Goal: Find specific page/section: Find specific page/section

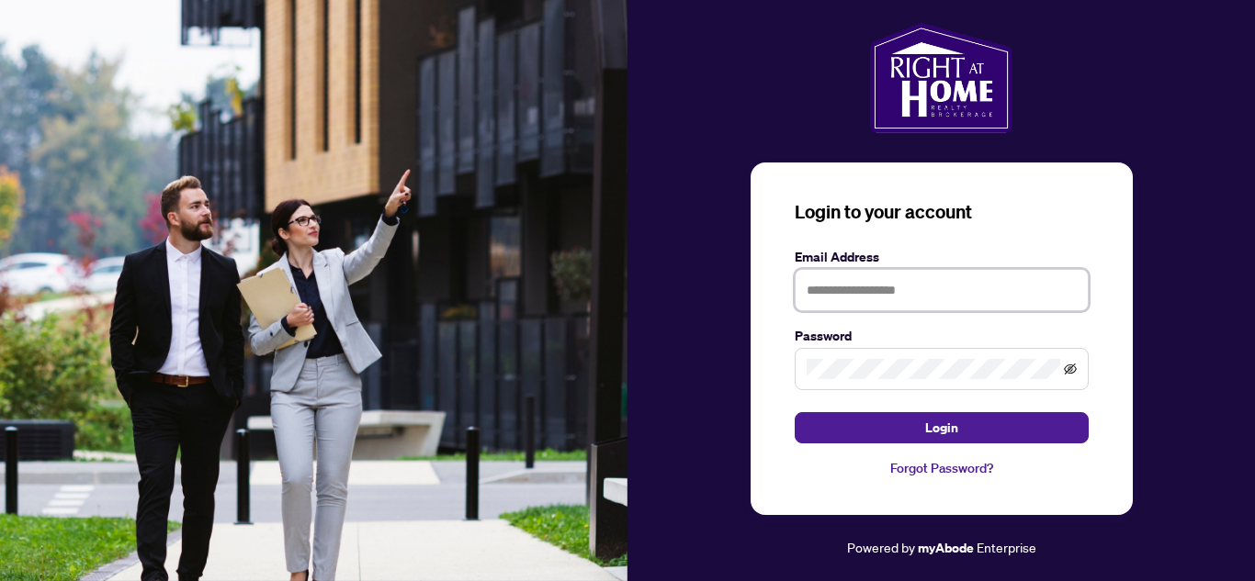
type input "**********"
click at [1071, 372] on icon "eye-invisible" at bounding box center [1070, 369] width 13 height 13
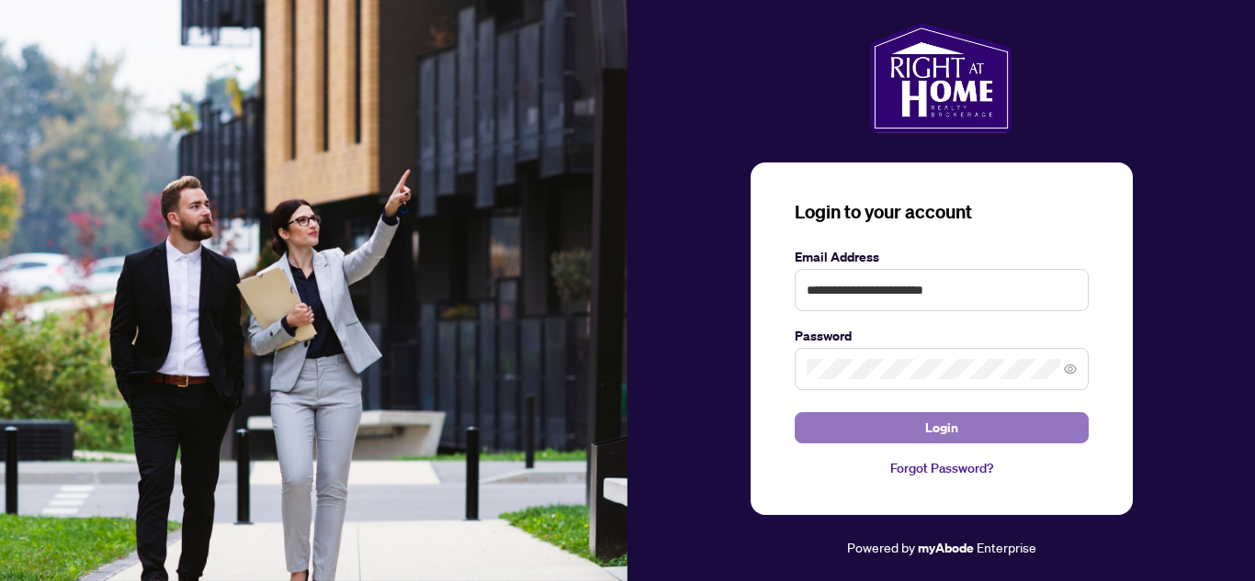
click at [964, 431] on button "Login" at bounding box center [942, 427] width 294 height 31
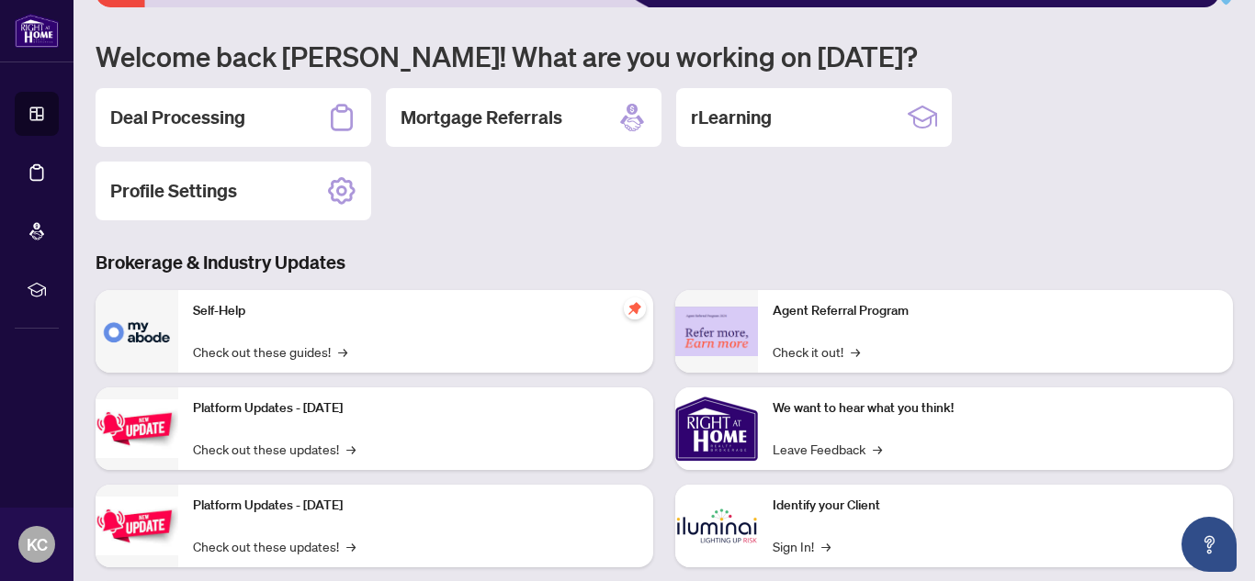
scroll to position [136, 0]
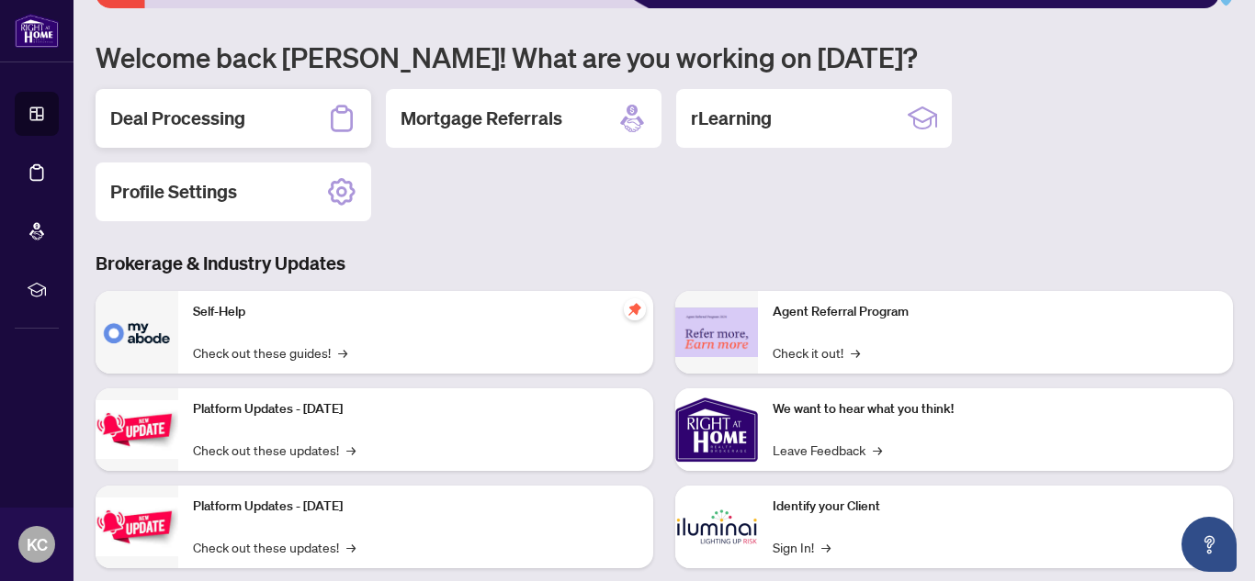
click at [340, 117] on icon at bounding box center [341, 118] width 29 height 29
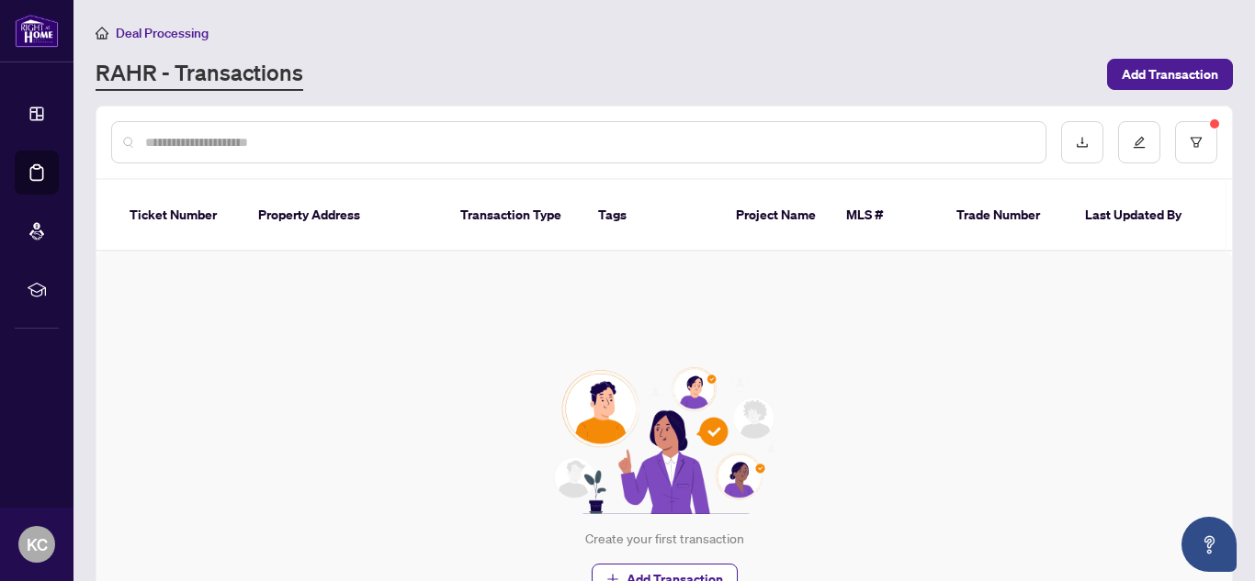
click at [1210, 125] on sup at bounding box center [1214, 123] width 9 height 9
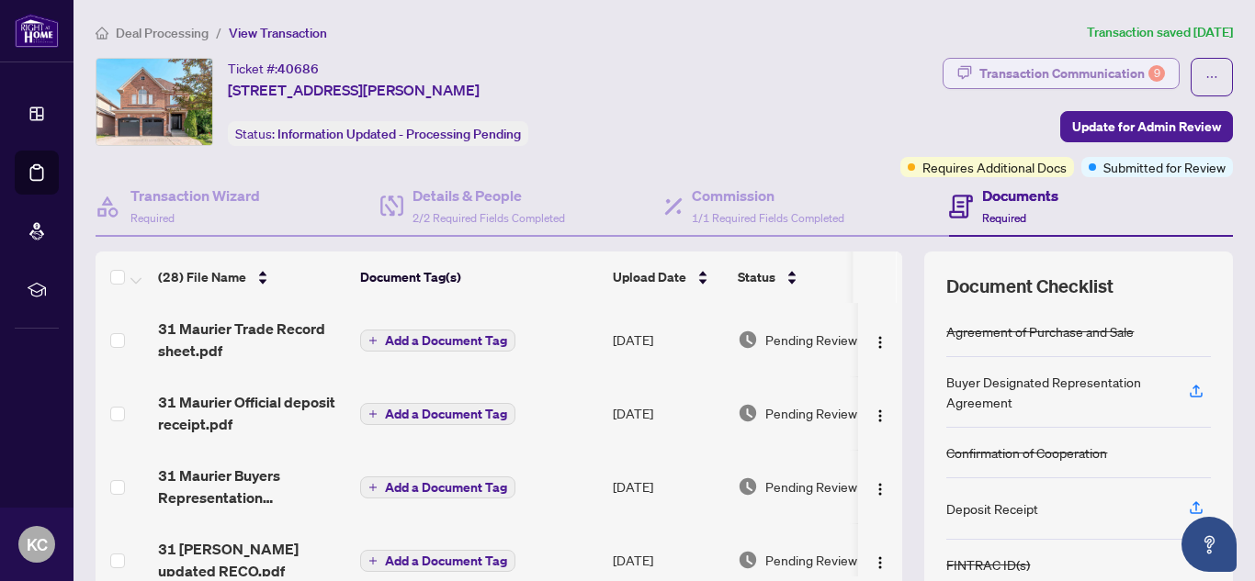
click at [1059, 69] on div "Transaction Communication 9" at bounding box center [1072, 73] width 186 height 29
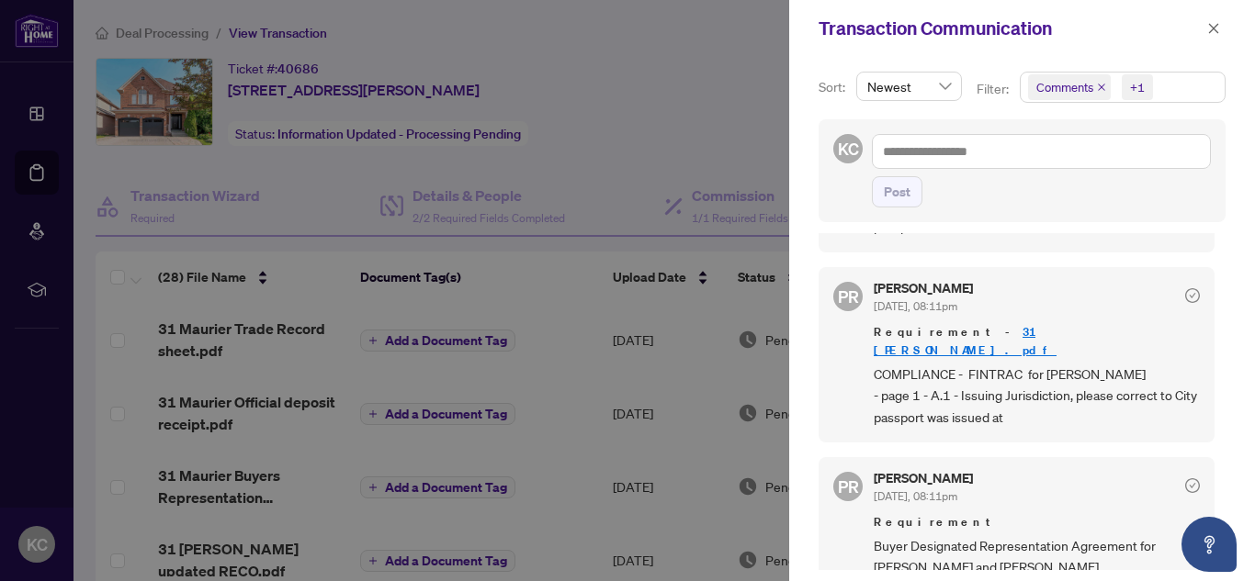
scroll to position [306, 0]
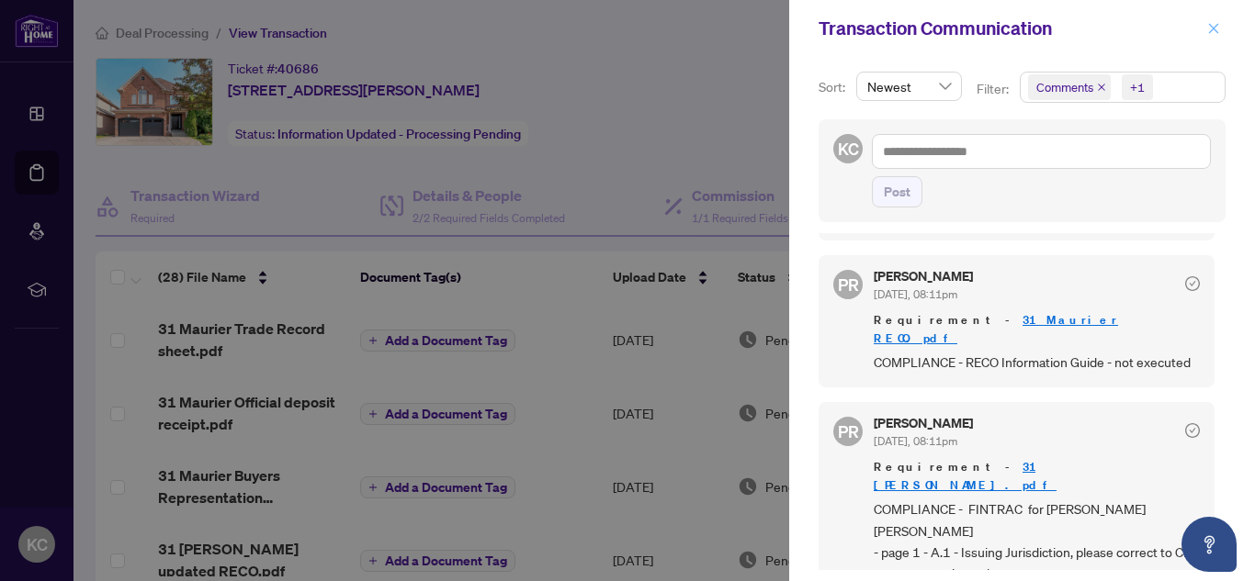
click at [1209, 27] on icon "close" at bounding box center [1213, 28] width 13 height 13
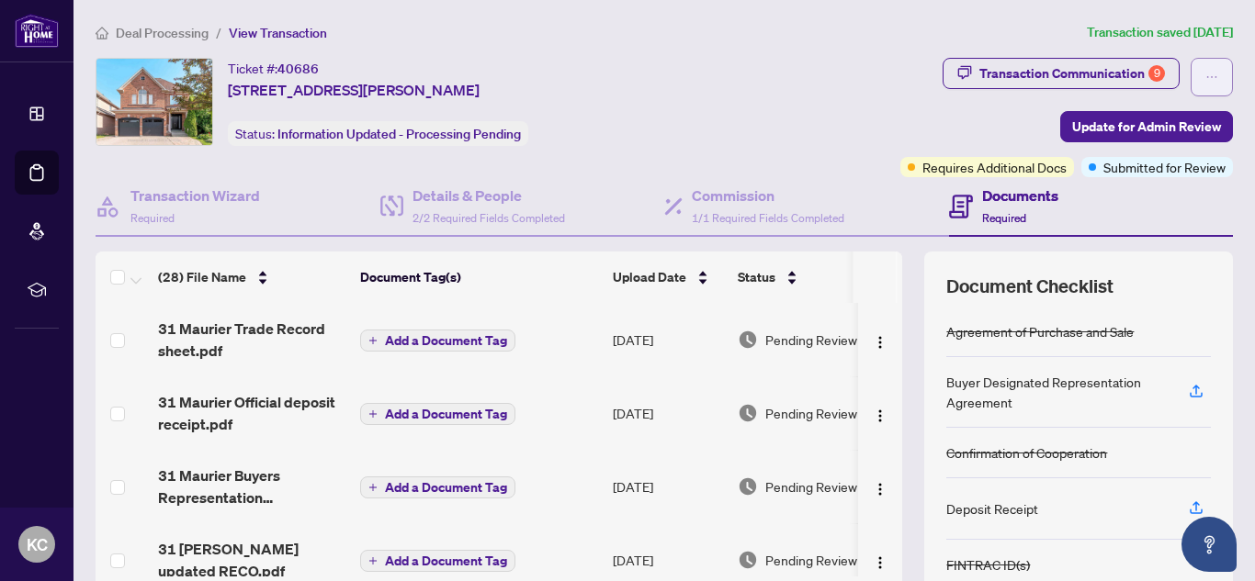
click at [1205, 79] on icon "ellipsis" at bounding box center [1211, 77] width 13 height 13
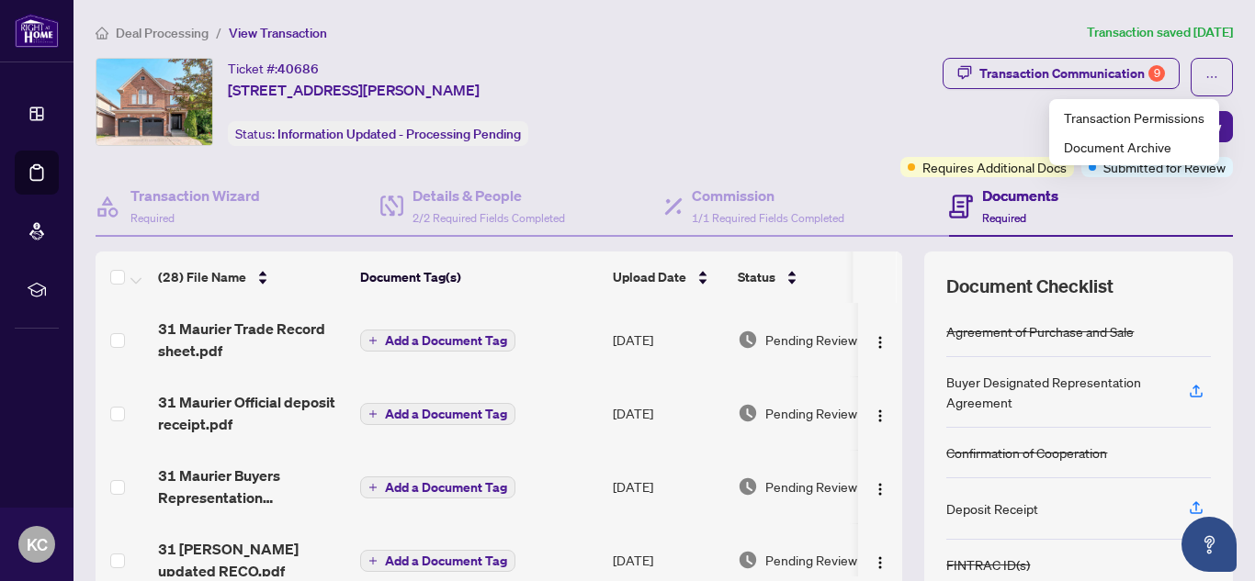
click at [974, 124] on div "Transaction Communication 9 Update for Admin Review Requires Additional Docs Su…" at bounding box center [975, 117] width 515 height 119
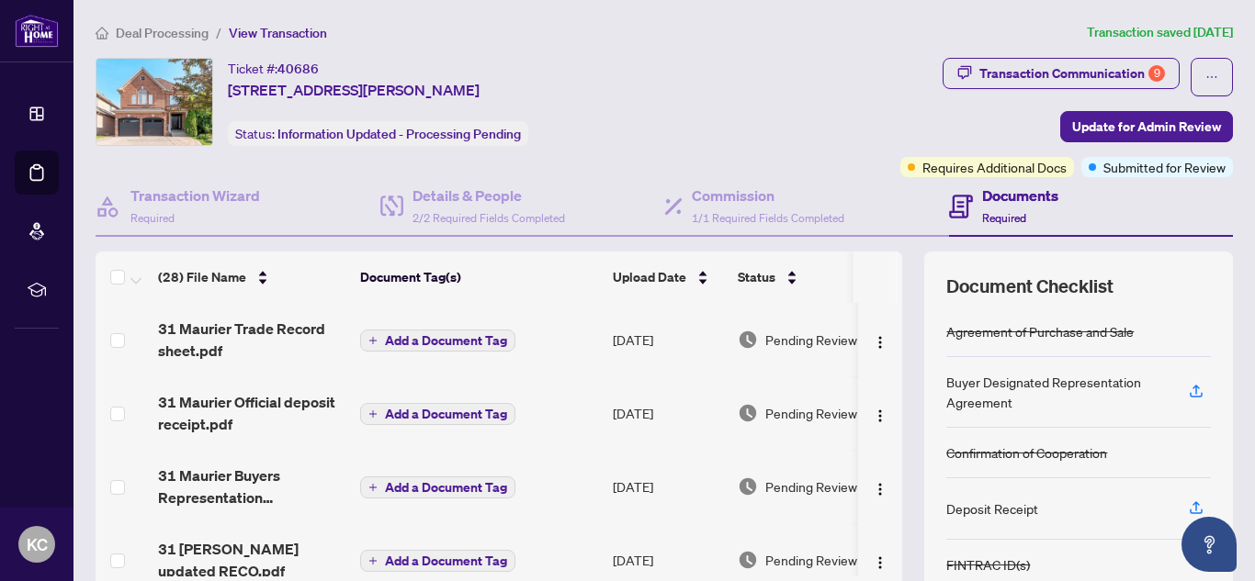
click at [167, 31] on span "Deal Processing" at bounding box center [162, 33] width 93 height 17
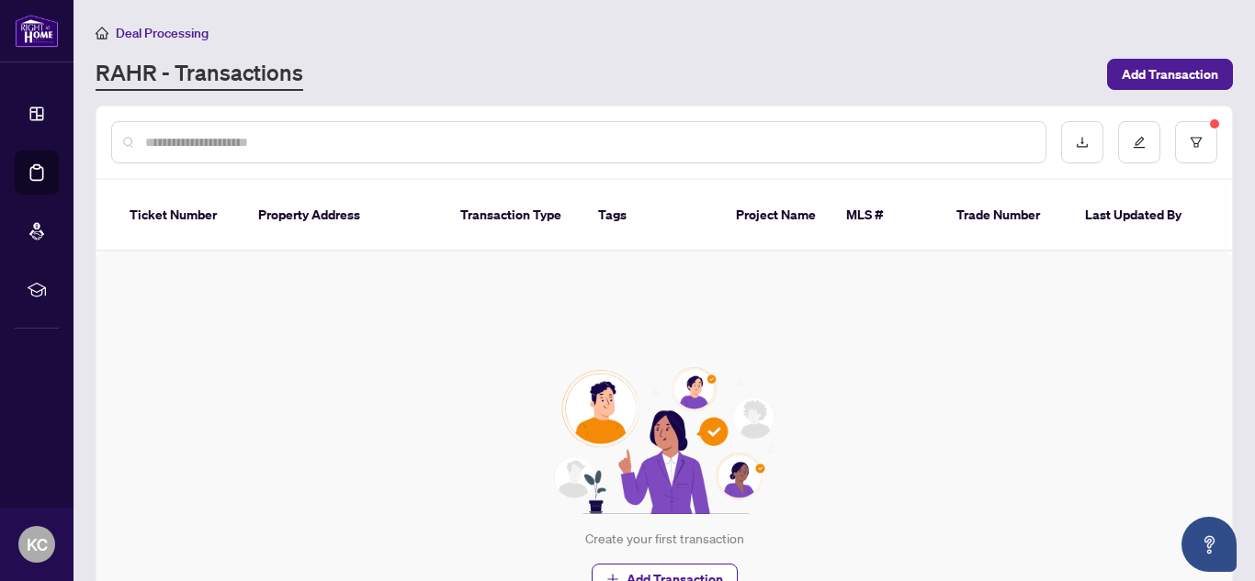
click at [201, 78] on link "RAHR - Transactions" at bounding box center [200, 74] width 208 height 33
click at [227, 73] on link "RAHR - Transactions" at bounding box center [200, 74] width 208 height 33
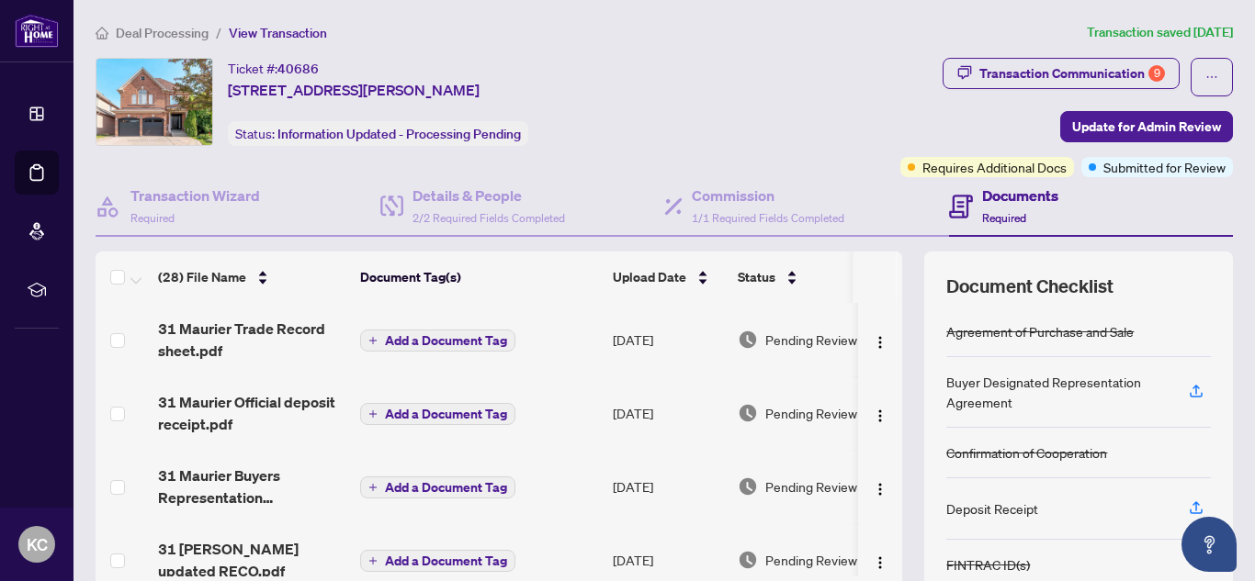
click at [154, 30] on span "Deal Processing" at bounding box center [162, 33] width 93 height 17
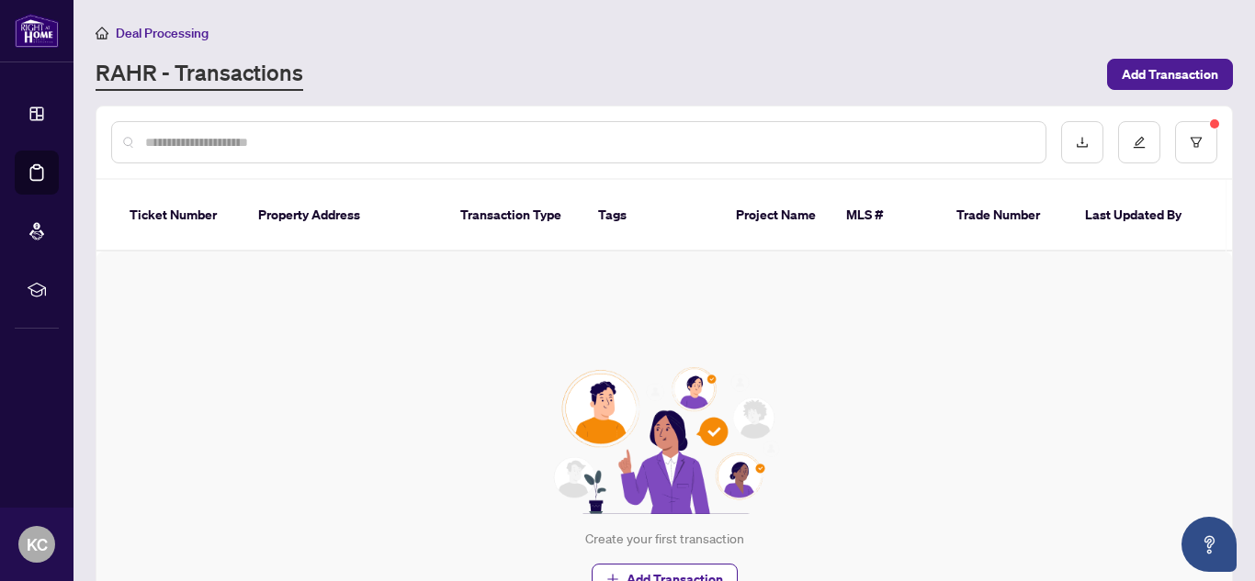
click at [171, 207] on th "Ticket Number" at bounding box center [179, 216] width 129 height 72
click at [164, 141] on input "text" at bounding box center [588, 142] width 886 height 20
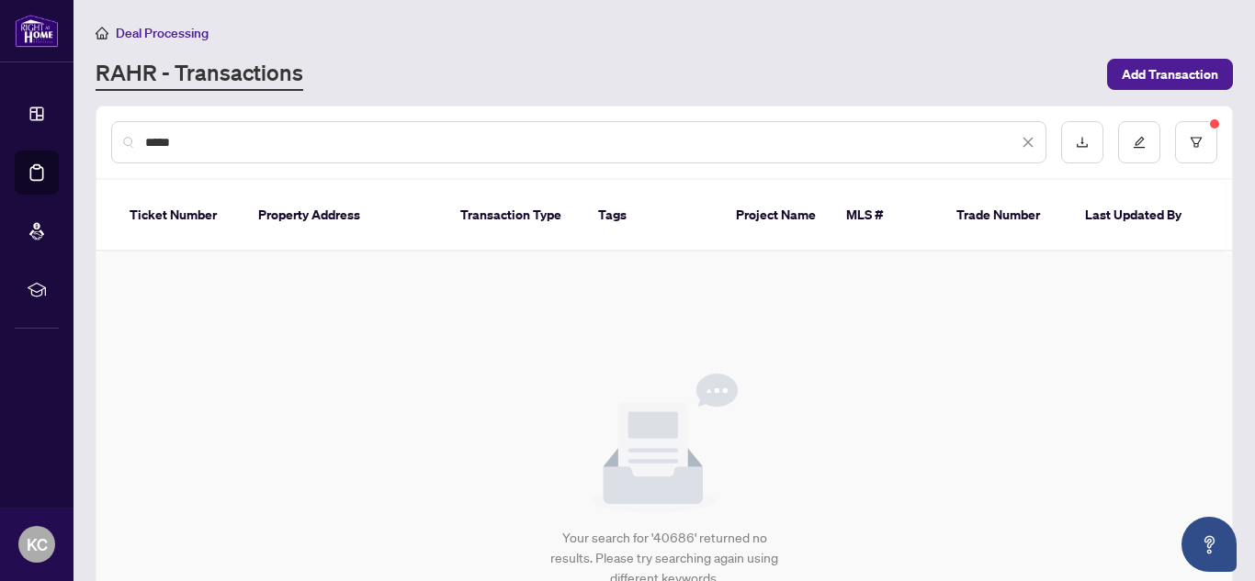
type input "*****"
click at [1076, 142] on icon "download" at bounding box center [1082, 142] width 13 height 13
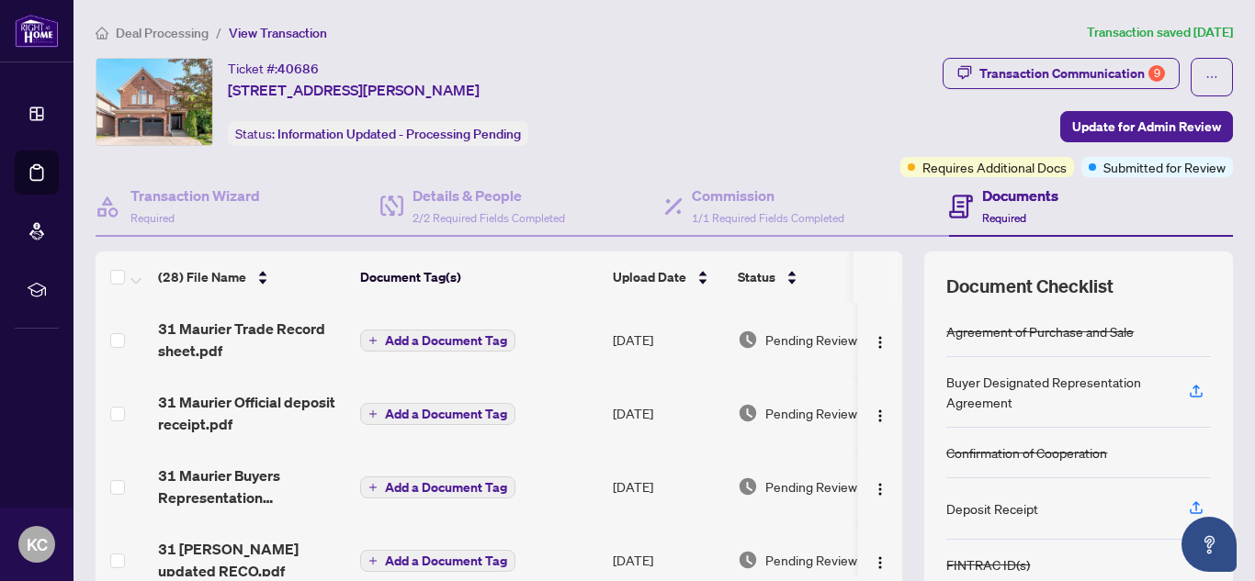
click at [163, 32] on span "Deal Processing" at bounding box center [162, 33] width 93 height 17
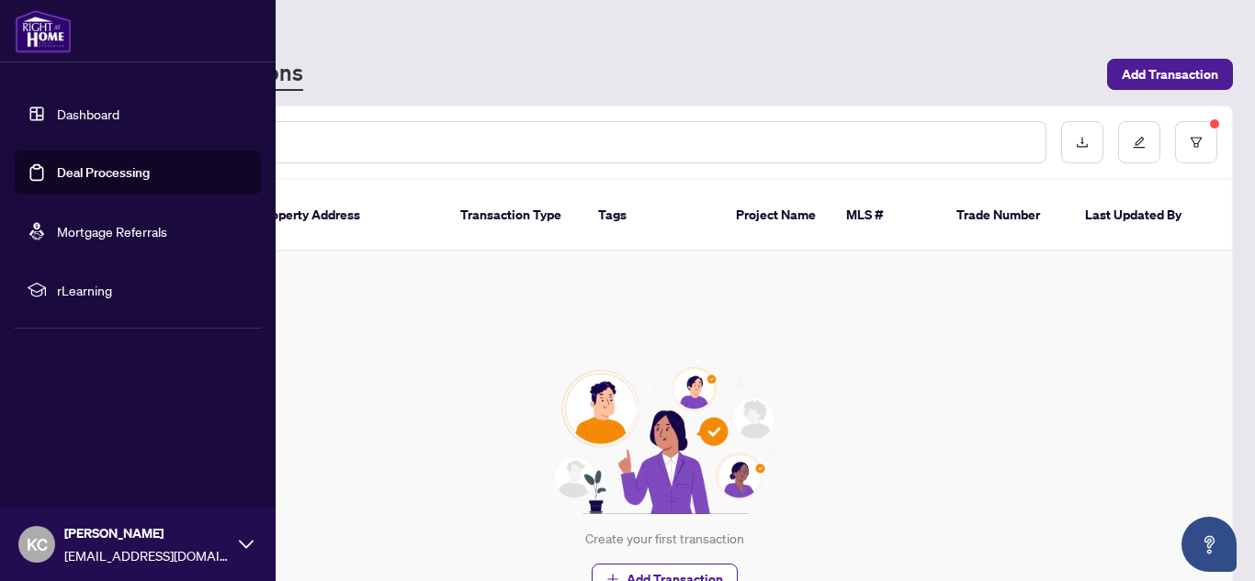
click at [96, 179] on link "Deal Processing" at bounding box center [103, 172] width 93 height 17
click at [97, 176] on link "Deal Processing" at bounding box center [103, 172] width 93 height 17
click at [96, 115] on link "Dashboard" at bounding box center [88, 114] width 62 height 17
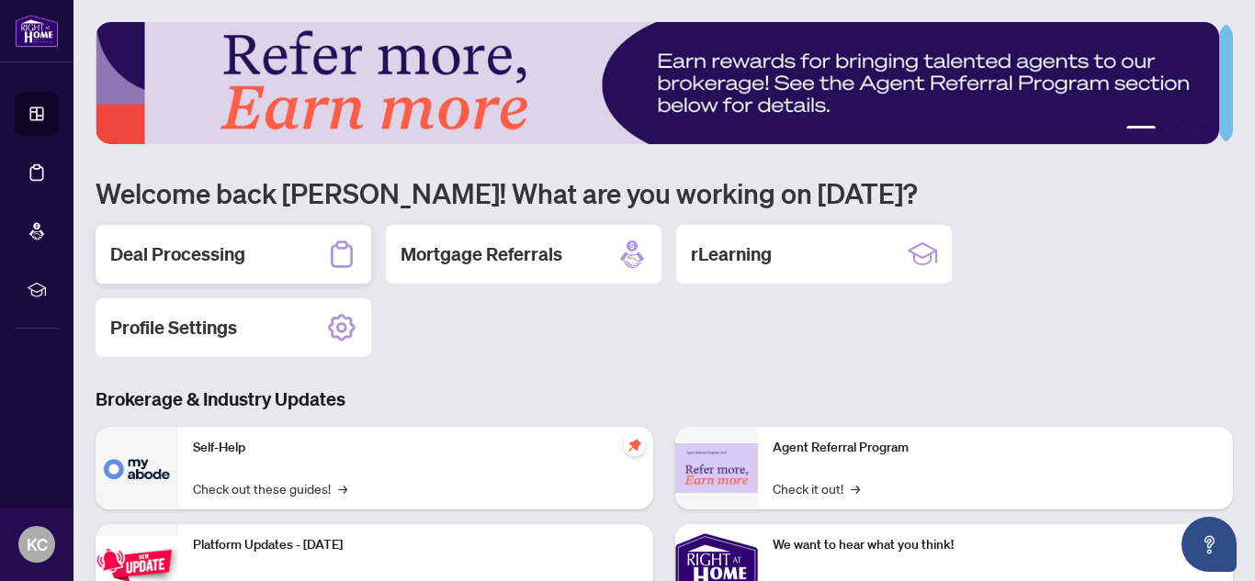
click at [219, 254] on h2 "Deal Processing" at bounding box center [177, 255] width 135 height 26
